Goal: Transaction & Acquisition: Purchase product/service

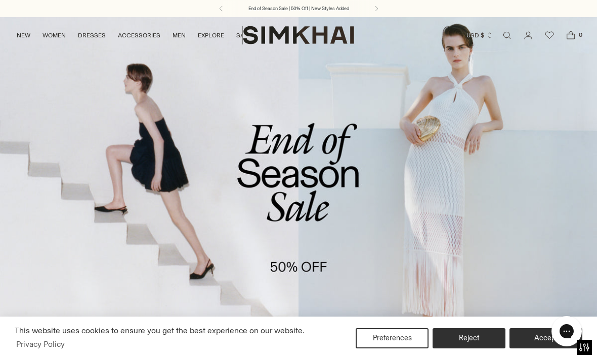
click at [273, 163] on link "/collections/sale" at bounding box center [298, 188] width 597 height 342
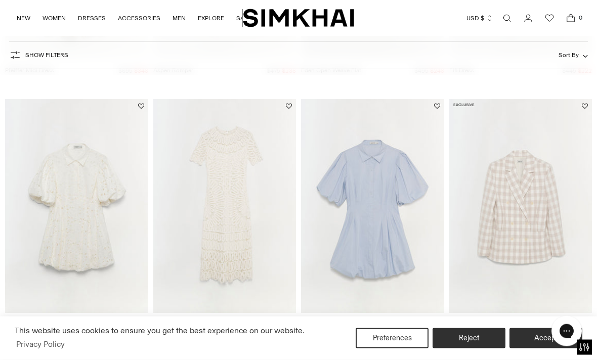
scroll to position [597, 0]
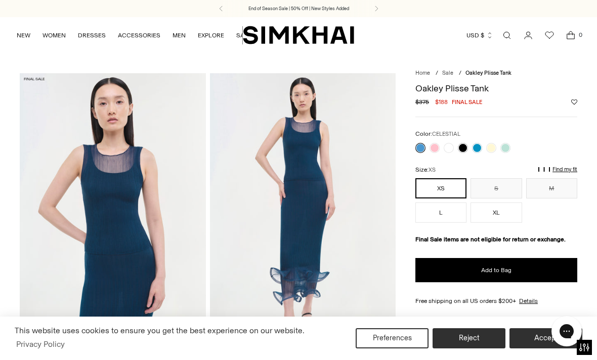
click at [517, 140] on div "Color: CELESTIAL" at bounding box center [496, 141] width 162 height 24
click at [507, 147] on link at bounding box center [505, 148] width 10 height 10
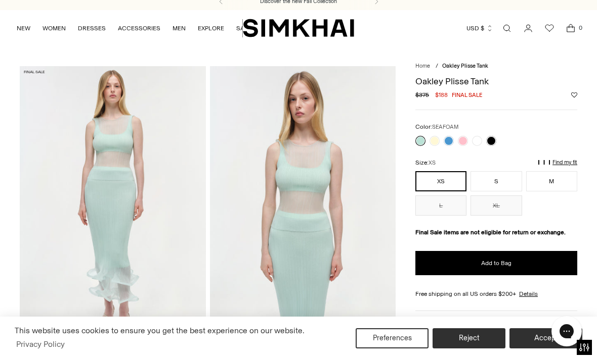
scroll to position [8, 0]
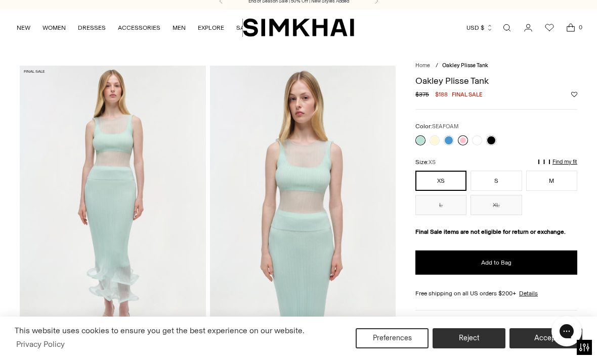
click at [466, 137] on link at bounding box center [463, 140] width 10 height 10
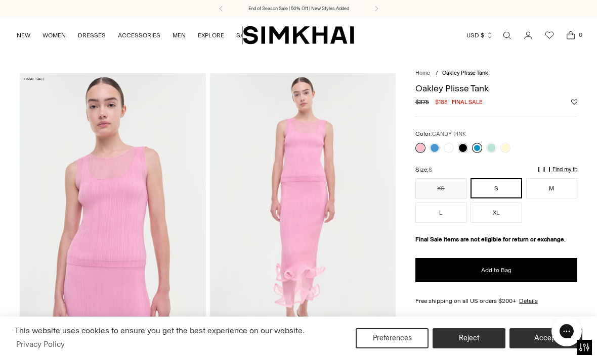
click at [477, 149] on link at bounding box center [477, 148] width 10 height 10
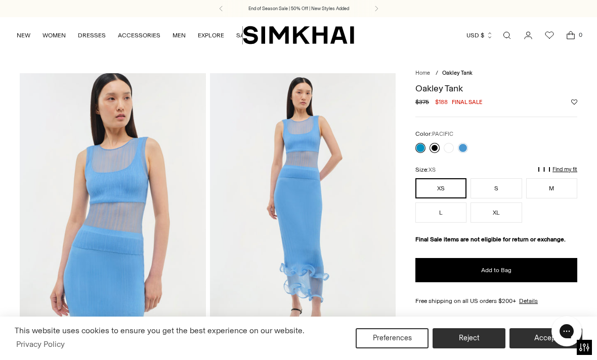
click at [430, 148] on link at bounding box center [434, 148] width 10 height 10
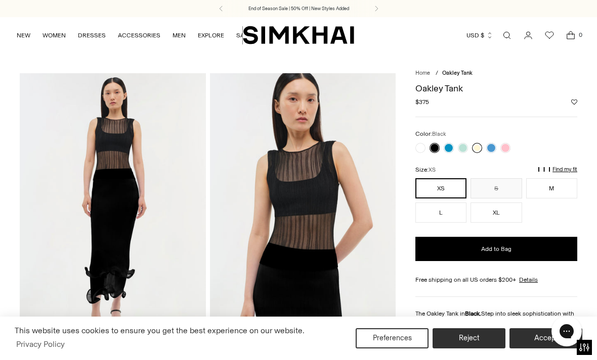
click at [477, 150] on link at bounding box center [477, 148] width 10 height 10
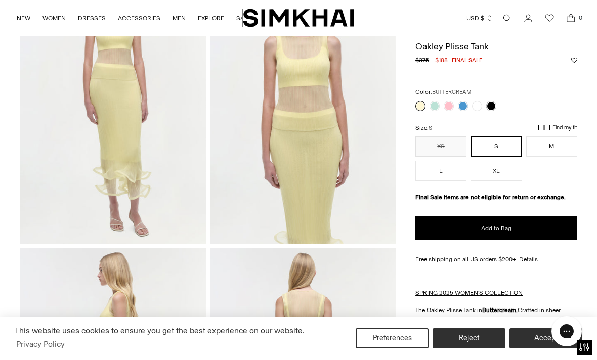
scroll to position [109, 0]
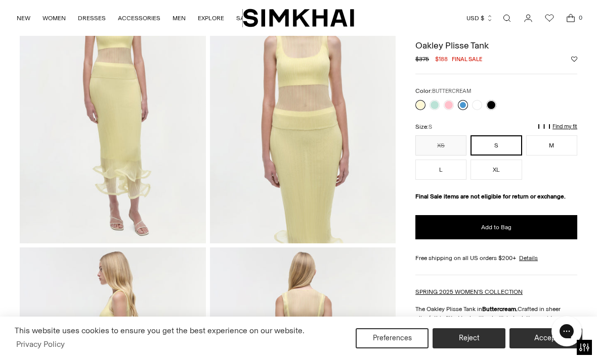
click at [467, 102] on link at bounding box center [463, 105] width 10 height 10
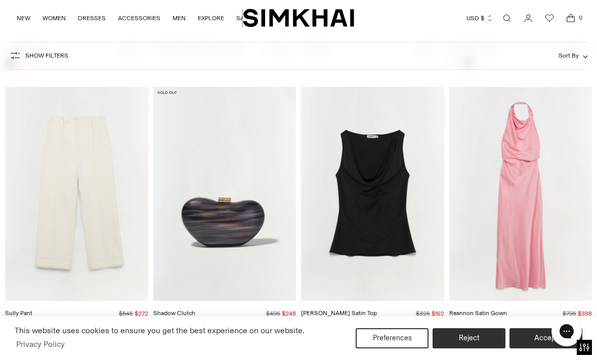
scroll to position [6928, 0]
click at [507, 213] on img "Reannon Satin Gown" at bounding box center [520, 194] width 143 height 214
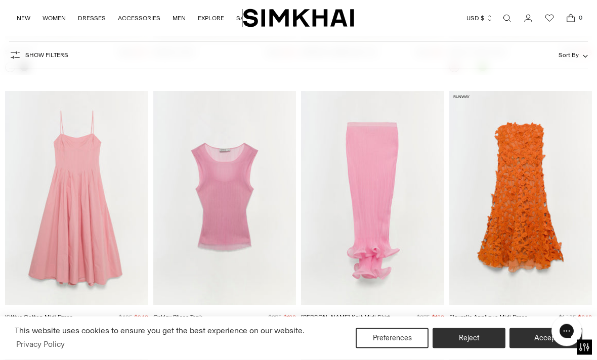
scroll to position [7187, 0]
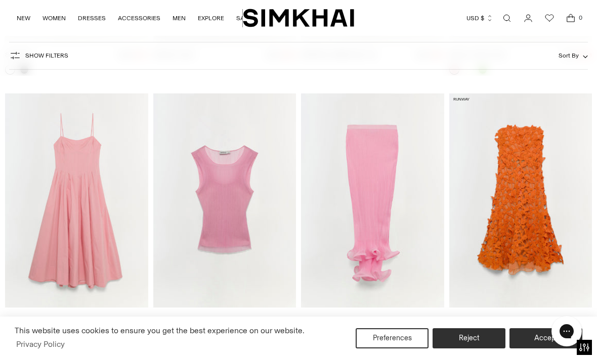
click at [226, 125] on img "Oakley Plisse Tank" at bounding box center [224, 201] width 143 height 214
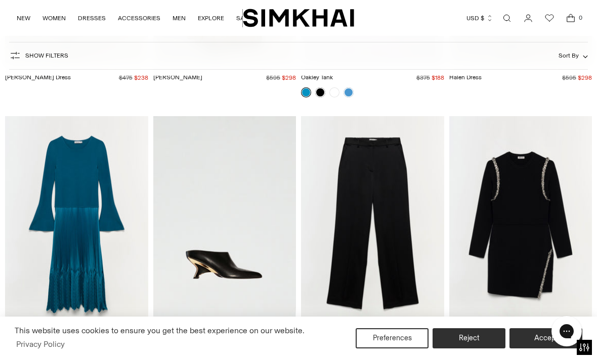
scroll to position [9309, 0]
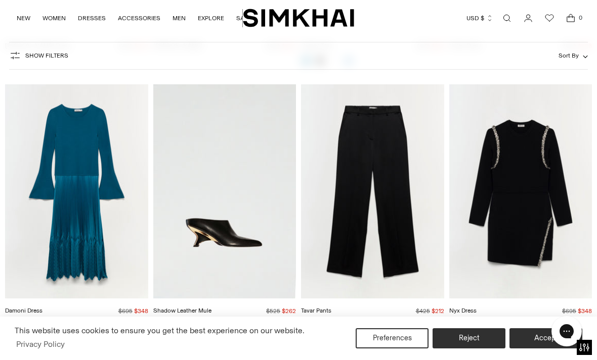
click at [54, 230] on img "Damoni Dress" at bounding box center [76, 191] width 143 height 214
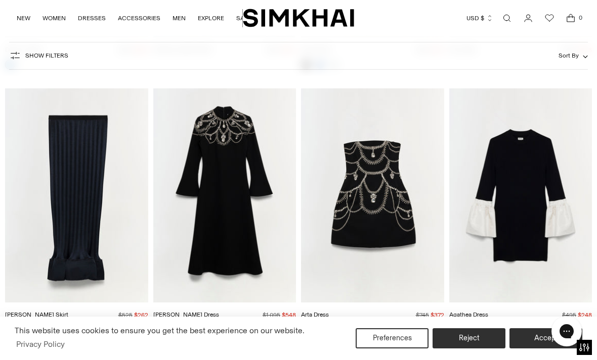
scroll to position [9569, 0]
click at [527, 193] on img "Agathea Dress" at bounding box center [520, 196] width 143 height 214
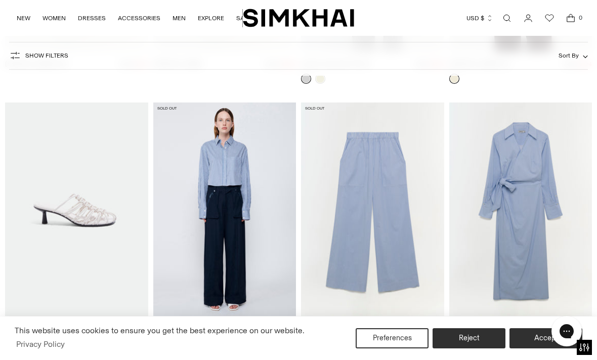
scroll to position [15076, 0]
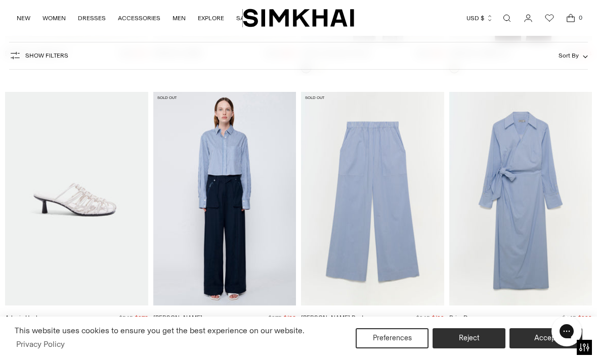
click at [526, 237] on img "Briar Dress" at bounding box center [520, 199] width 143 height 214
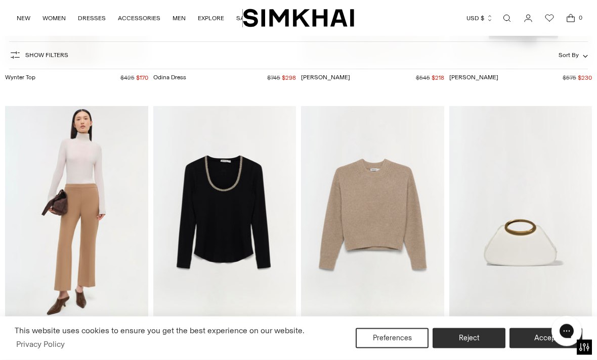
scroll to position [17912, 0]
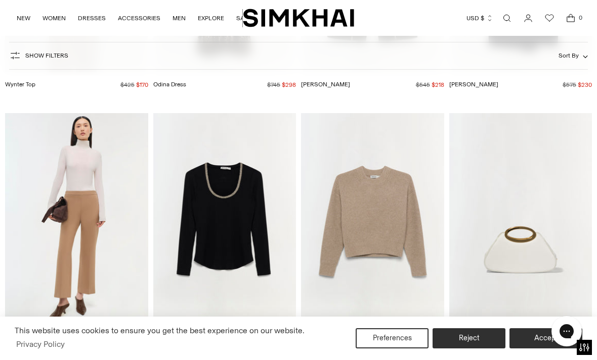
click at [519, 257] on img "Mod Bag" at bounding box center [520, 220] width 143 height 214
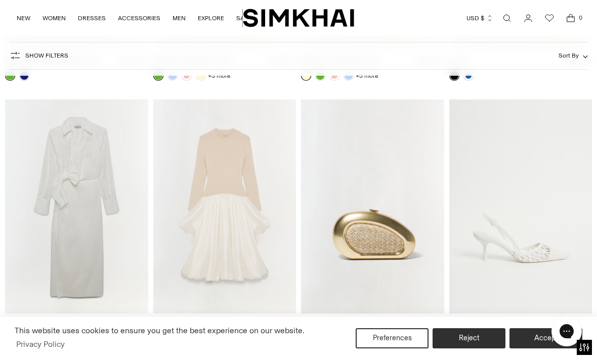
scroll to position [18446, 0]
click at [44, 248] on img "Briar Dress" at bounding box center [76, 207] width 143 height 214
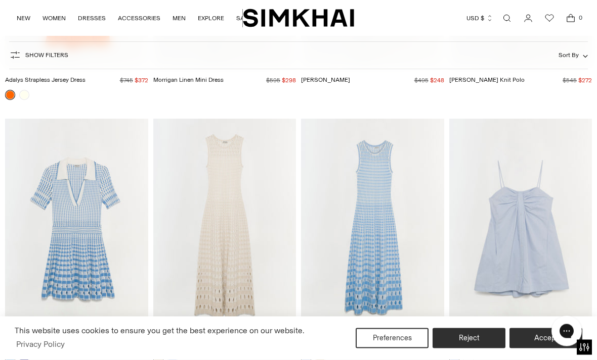
scroll to position [20764, 0]
click at [190, 265] on img "Zelma Knit Maxi Dress" at bounding box center [224, 226] width 143 height 214
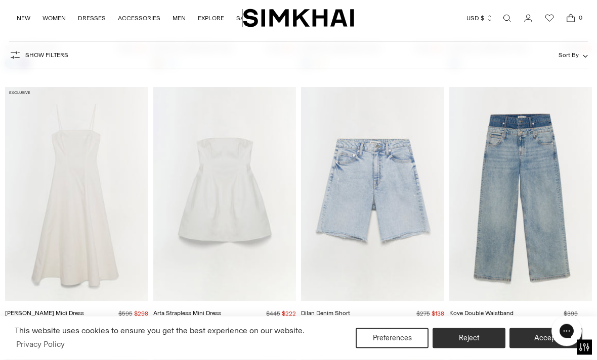
scroll to position [21062, 0]
click at [182, 231] on img "Arta Strapless Mini Dress" at bounding box center [224, 194] width 143 height 214
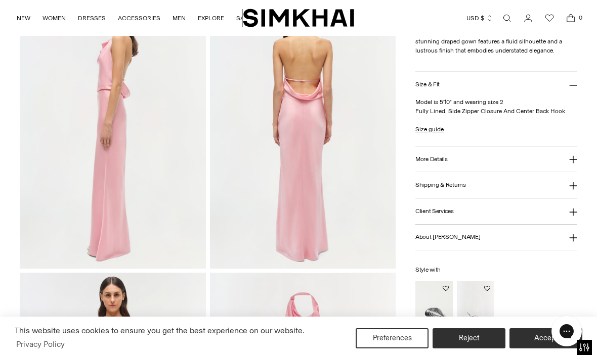
scroll to position [556, 0]
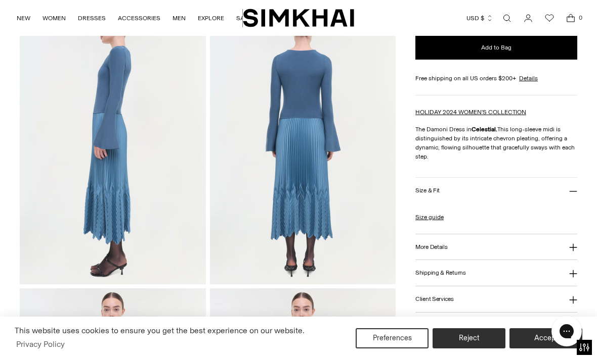
scroll to position [520, 0]
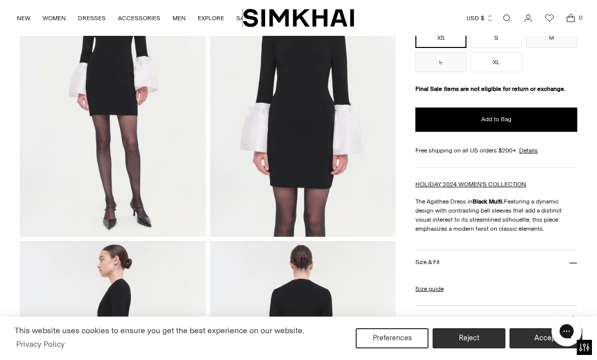
scroll to position [119, 0]
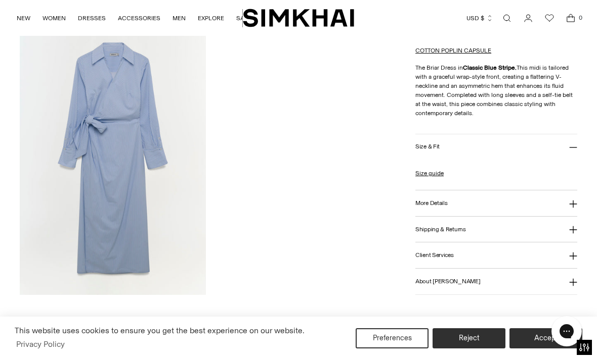
scroll to position [905, 0]
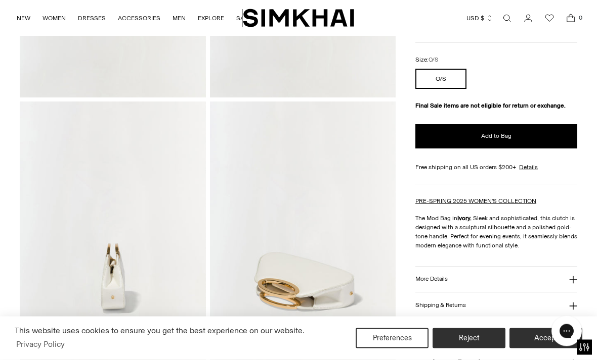
scroll to position [314, 0]
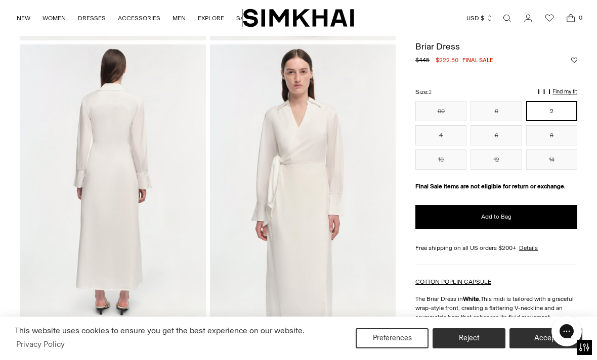
scroll to position [311, 0]
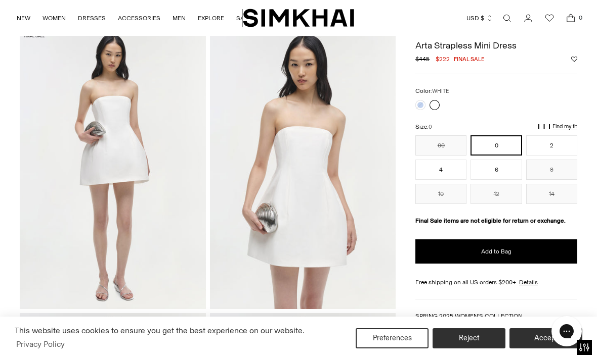
scroll to position [44, 0]
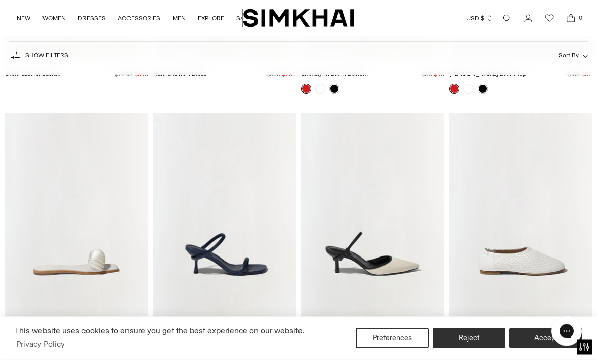
scroll to position [22650, 0]
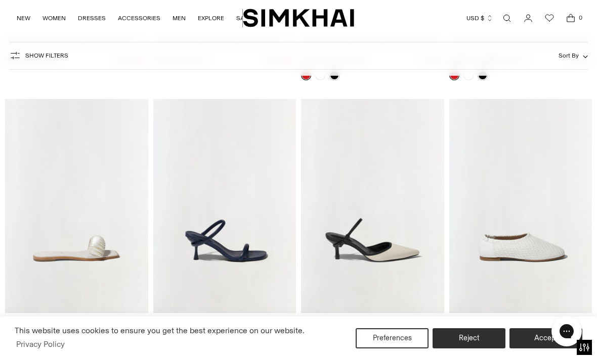
click at [189, 229] on img "Siren Low Heel Sandal" at bounding box center [224, 206] width 143 height 214
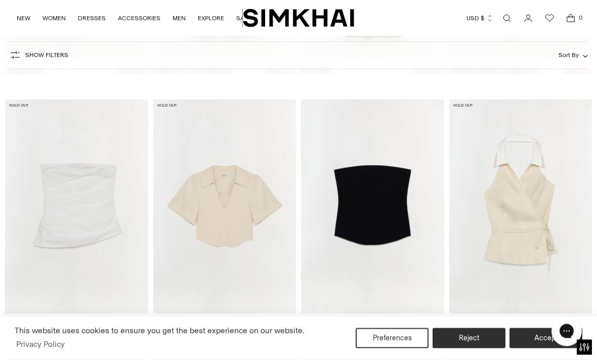
scroll to position [28474, 0]
click at [58, 224] on img "Emerson Bustier" at bounding box center [76, 207] width 143 height 214
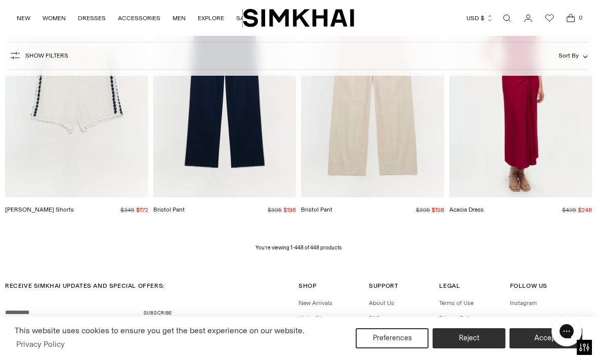
scroll to position [29368, 0]
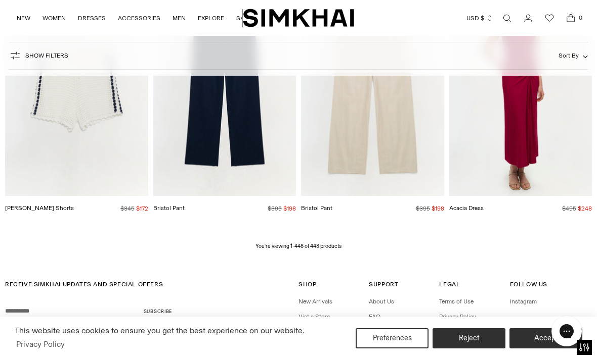
click at [302, 313] on link "Vist a Store" at bounding box center [313, 316] width 31 height 7
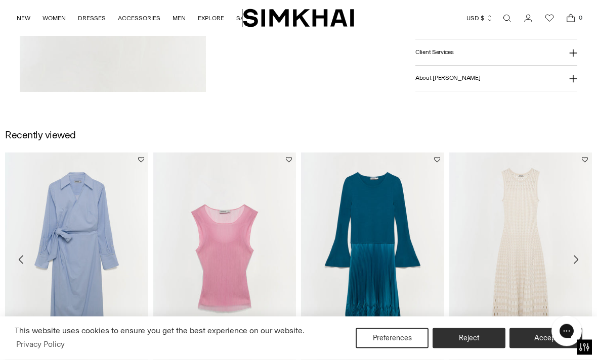
scroll to position [826, 0]
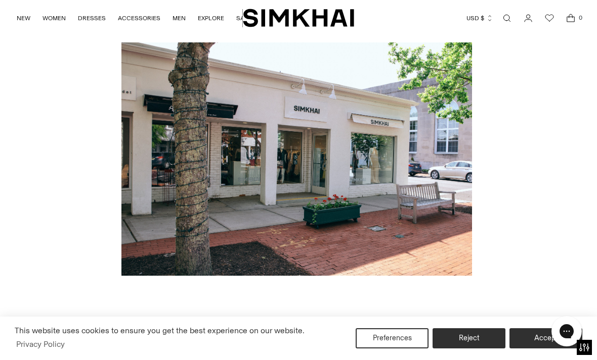
scroll to position [374, 0]
